Goal: Task Accomplishment & Management: Manage account settings

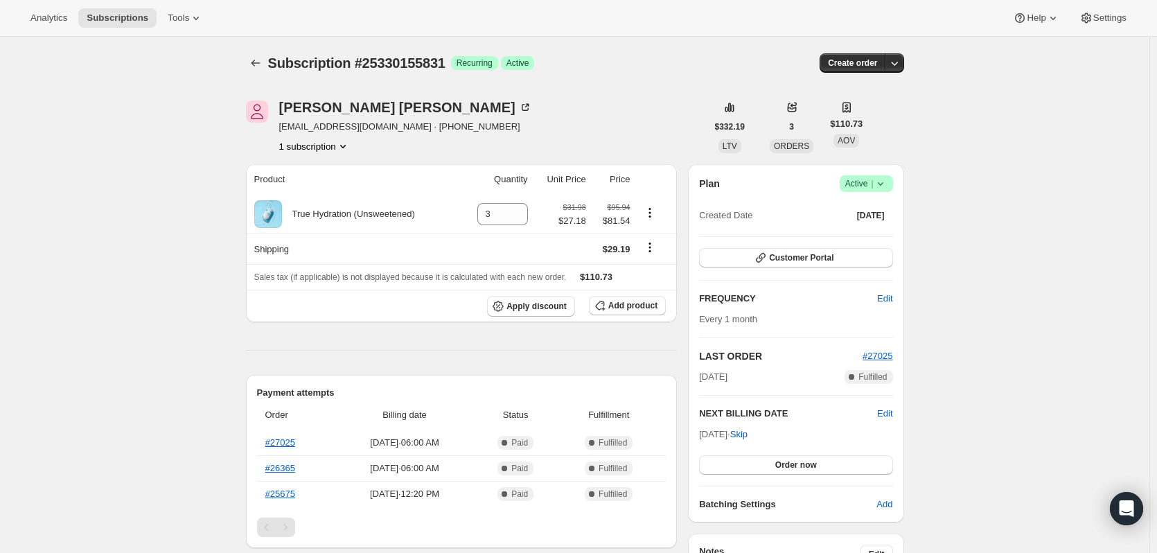
click at [883, 183] on icon at bounding box center [881, 184] width 14 height 14
click at [872, 207] on span "Pause subscription" at bounding box center [870, 211] width 76 height 10
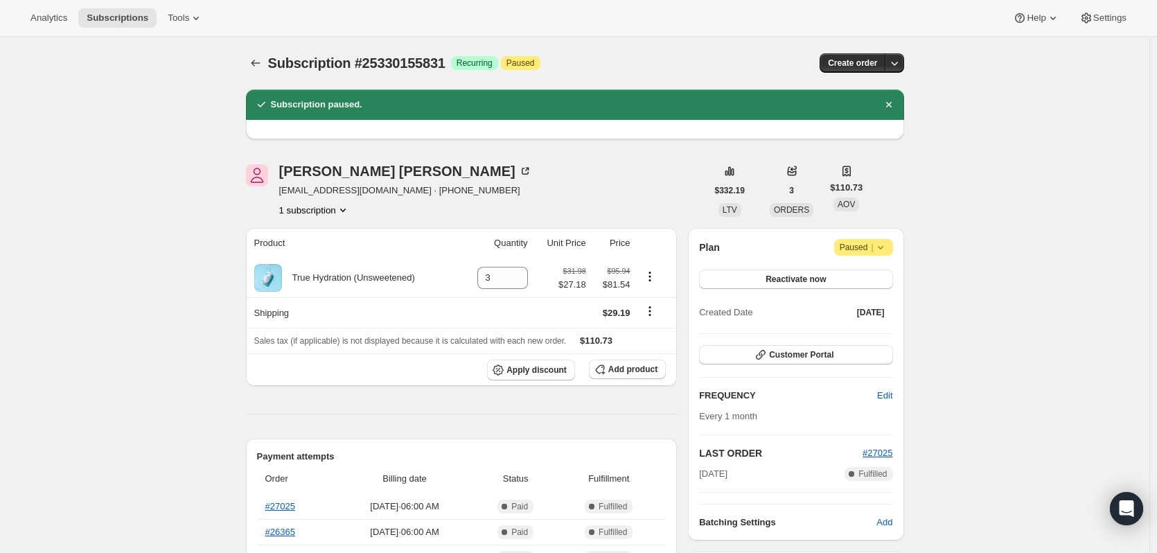
click at [884, 238] on div "Plan Attention Paused | Reactivate now Created Date [DATE] Customer Portal FREQ…" at bounding box center [796, 384] width 216 height 313
click at [884, 245] on icon at bounding box center [881, 247] width 14 height 14
click at [872, 272] on span "Cancel subscription" at bounding box center [869, 275] width 78 height 10
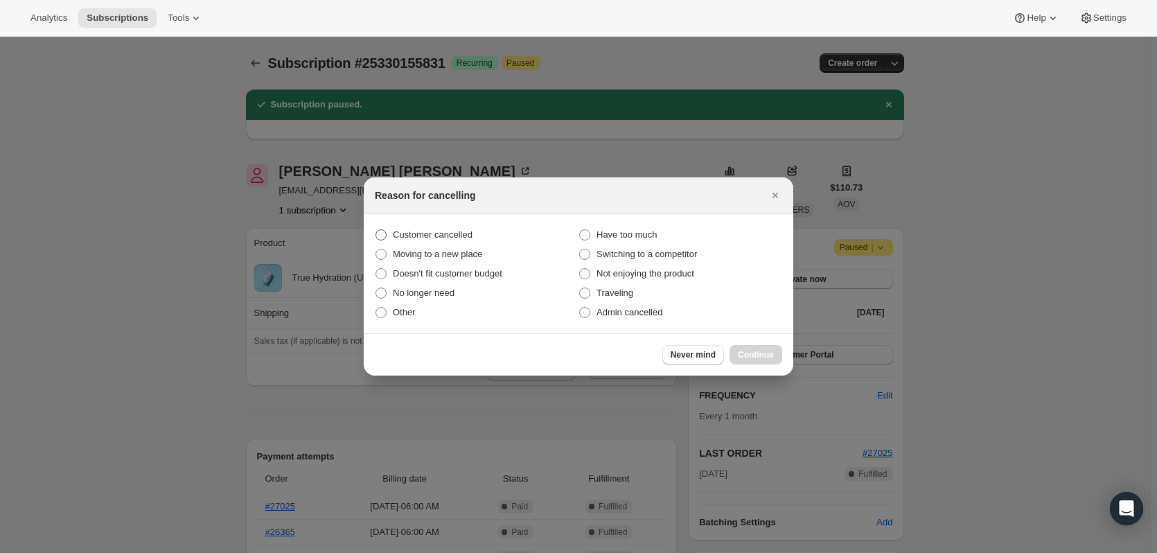
click at [455, 231] on span "Customer cancelled" at bounding box center [433, 234] width 80 height 10
click at [376, 230] on input "Customer cancelled" at bounding box center [376, 229] width 1 height 1
radio input "true"
click at [764, 355] on span "Continue" at bounding box center [756, 354] width 36 height 11
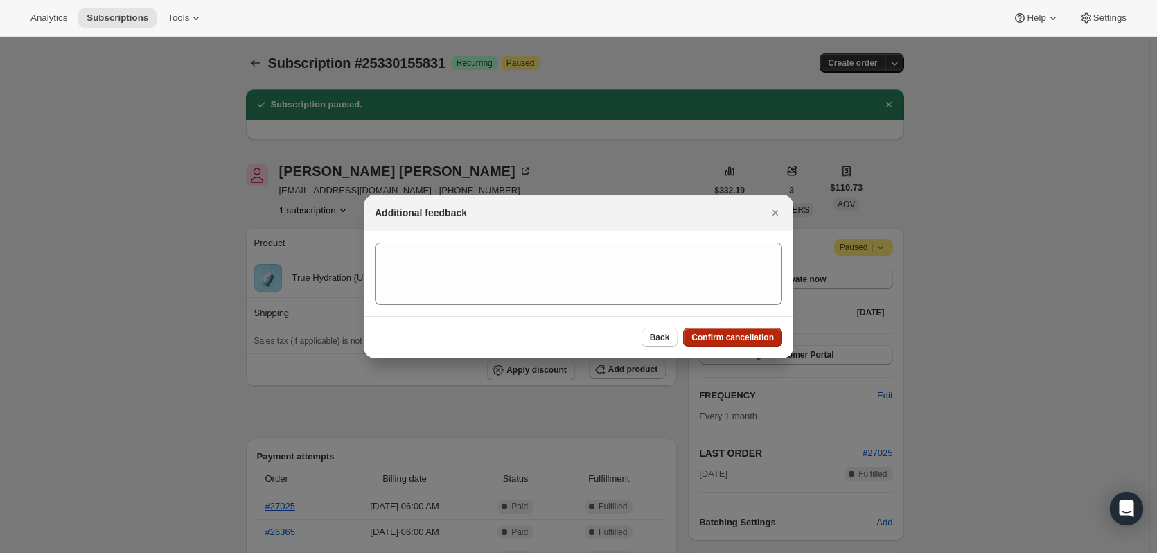
click at [726, 340] on span "Confirm cancellation" at bounding box center [733, 337] width 82 height 11
